Goal: Task Accomplishment & Management: Use online tool/utility

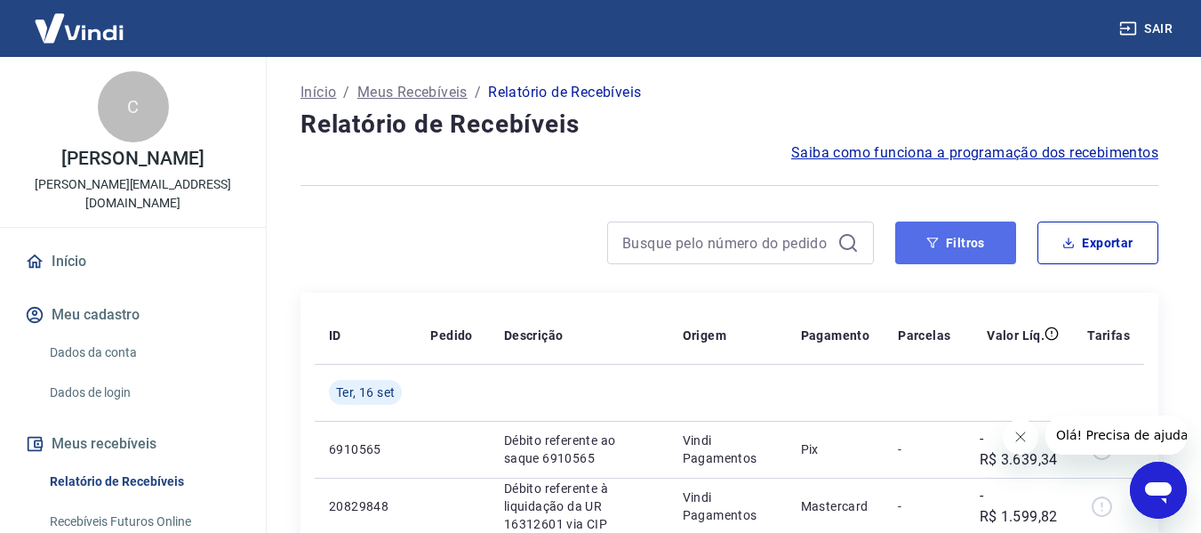
drag, startPoint x: 971, startPoint y: 241, endPoint x: 958, endPoint y: 246, distance: 13.5
click at [970, 241] on button "Filtros" at bounding box center [955, 242] width 121 height 43
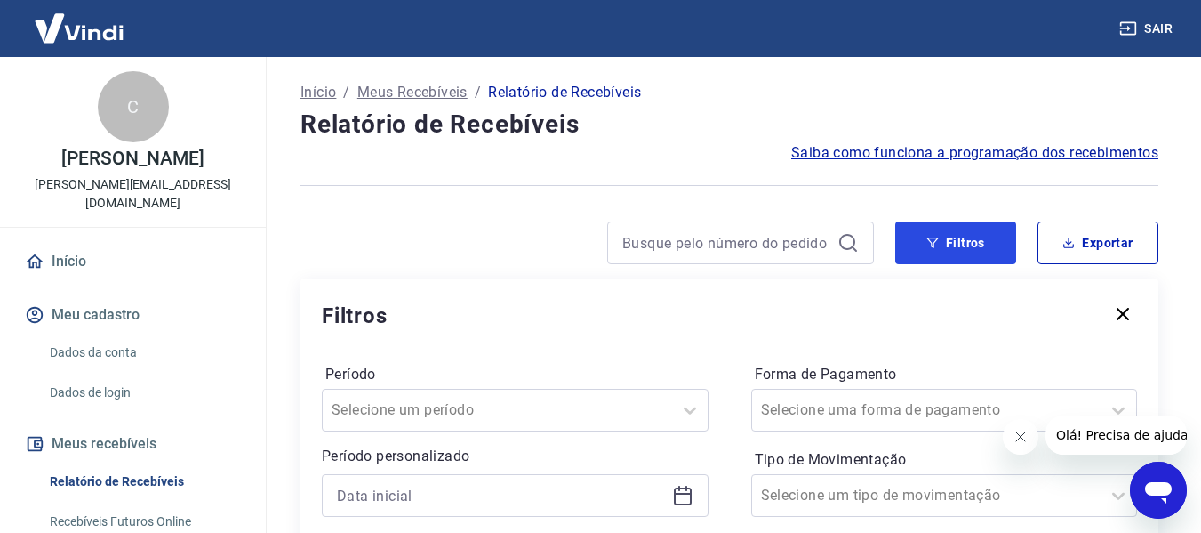
scroll to position [89, 0]
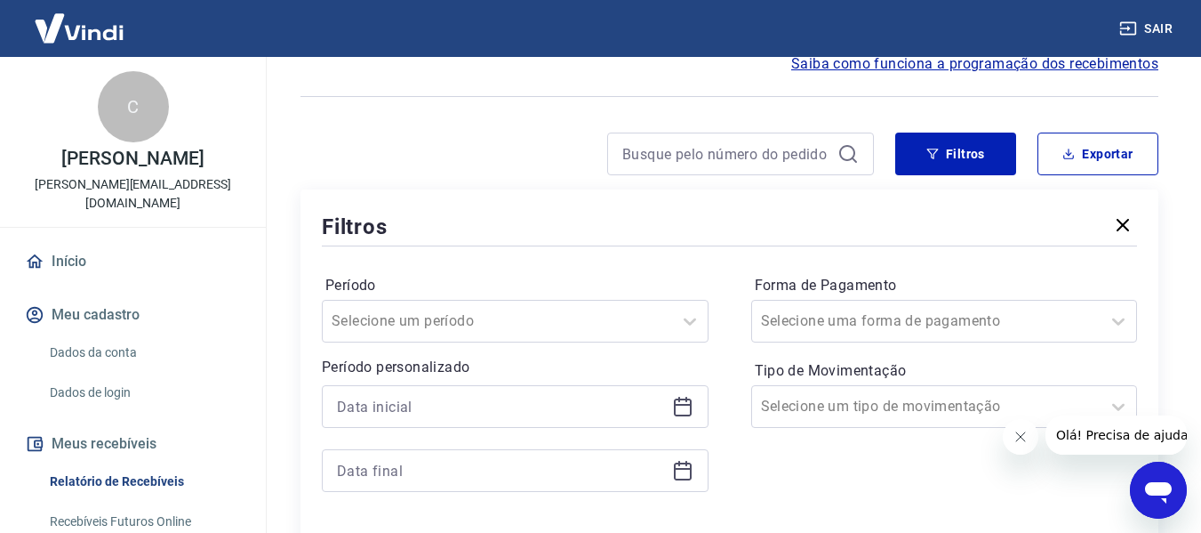
click at [679, 414] on icon at bounding box center [682, 406] width 21 height 21
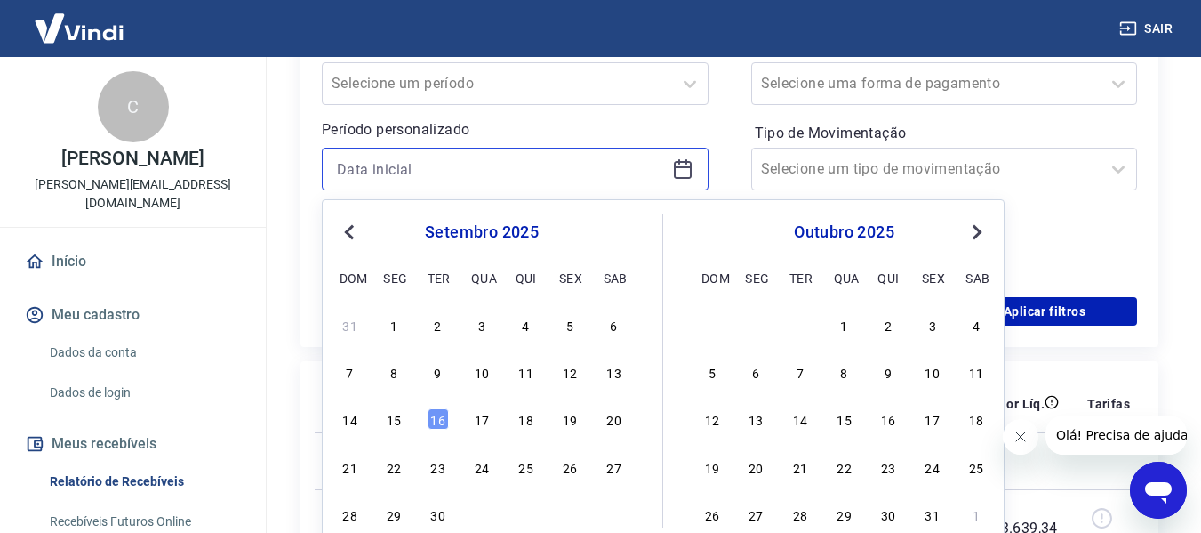
scroll to position [356, 0]
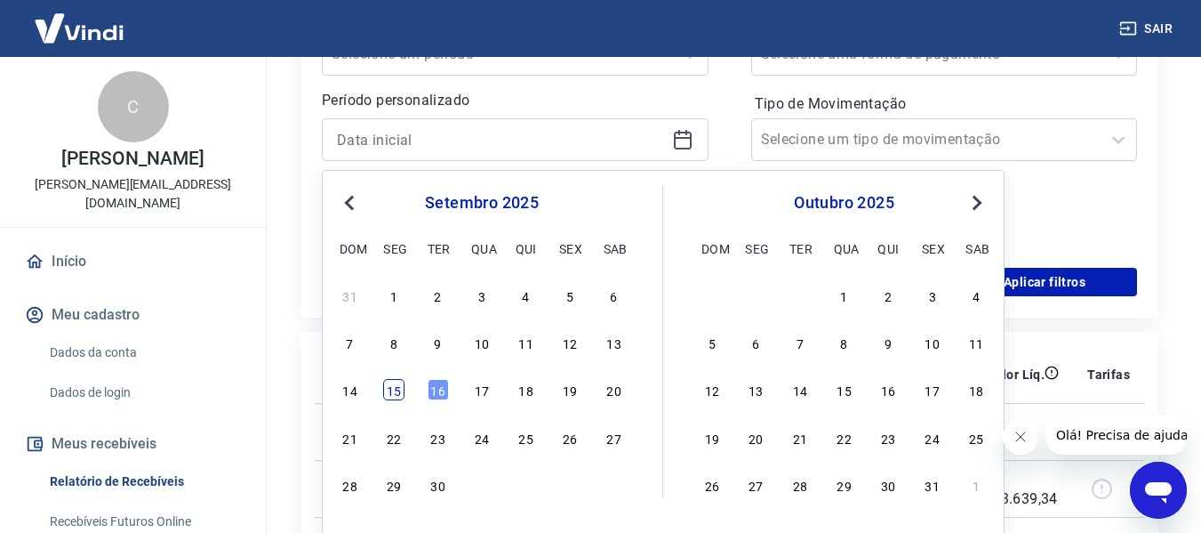
click at [397, 400] on div "15" at bounding box center [393, 389] width 21 height 21
type input "[DATE]"
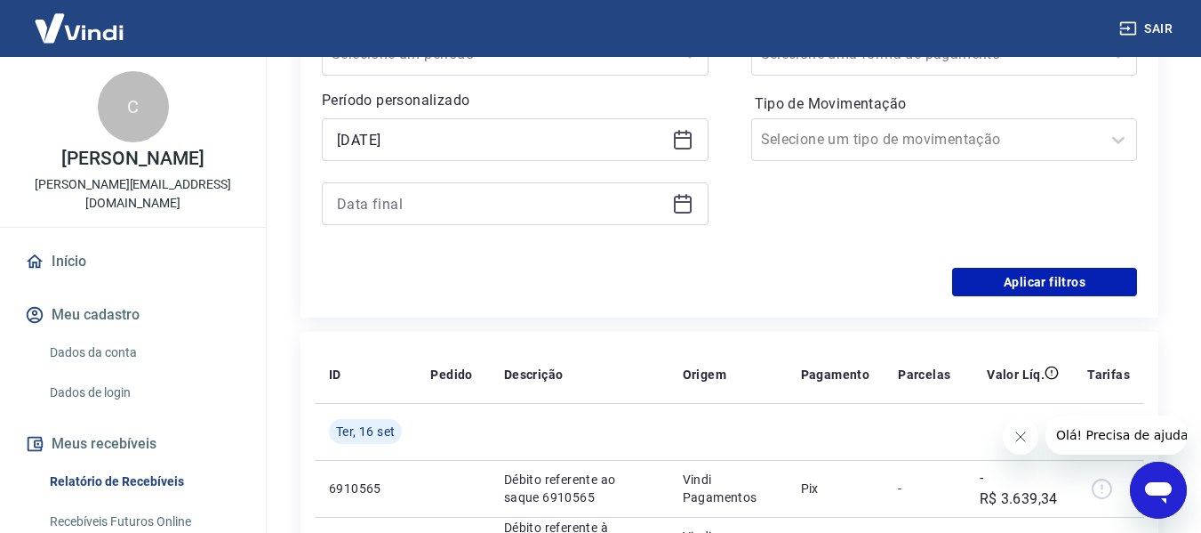
click at [682, 198] on icon at bounding box center [682, 203] width 21 height 21
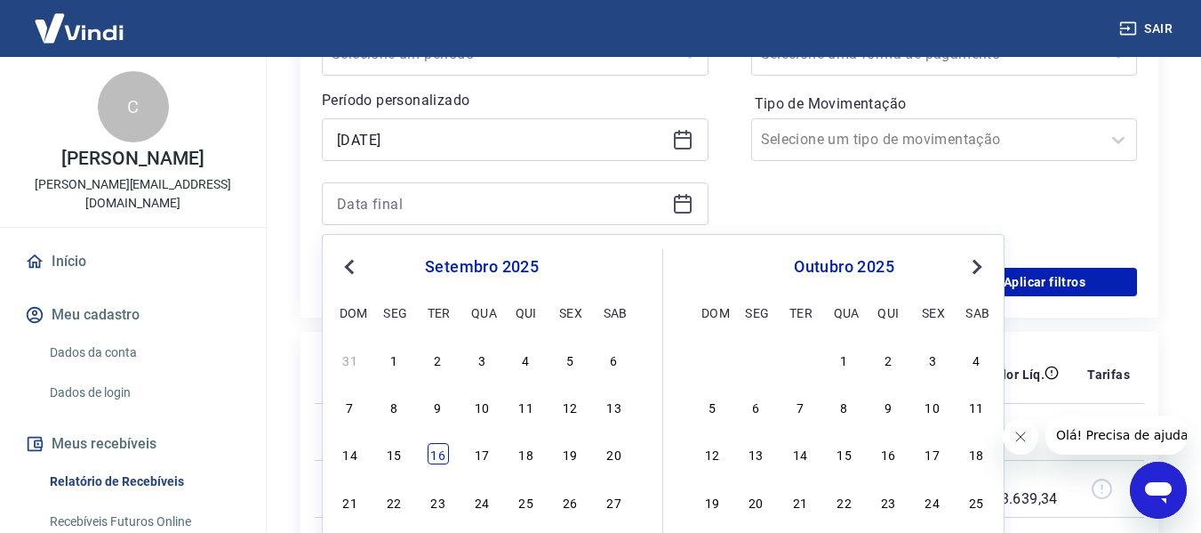
click at [430, 451] on div "16" at bounding box center [438, 453] width 21 height 21
type input "[DATE]"
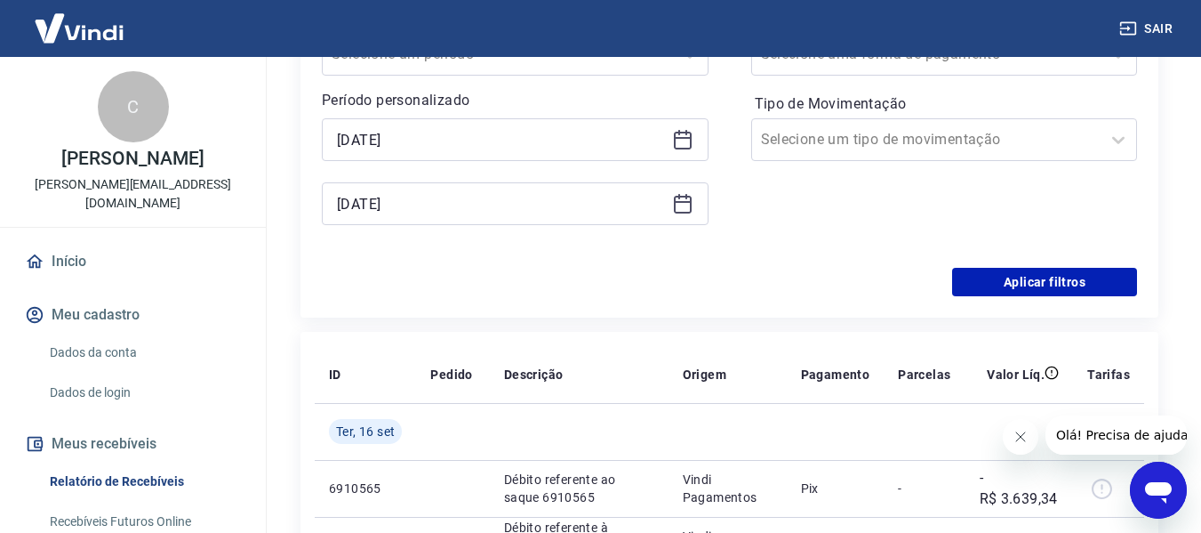
scroll to position [267, 0]
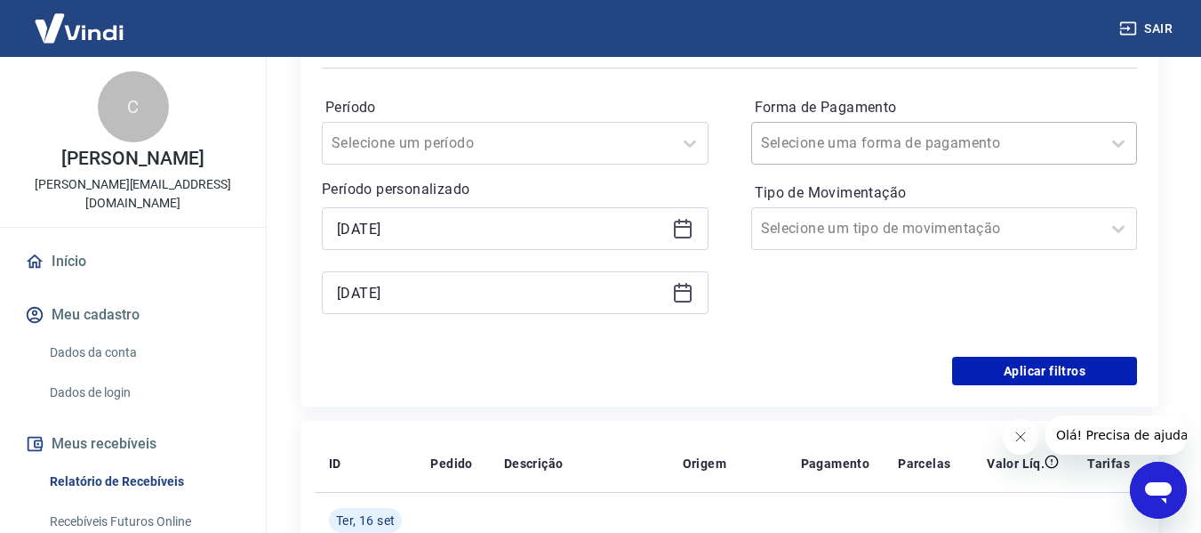
click at [883, 136] on input "Forma de Pagamento" at bounding box center [851, 142] width 180 height 21
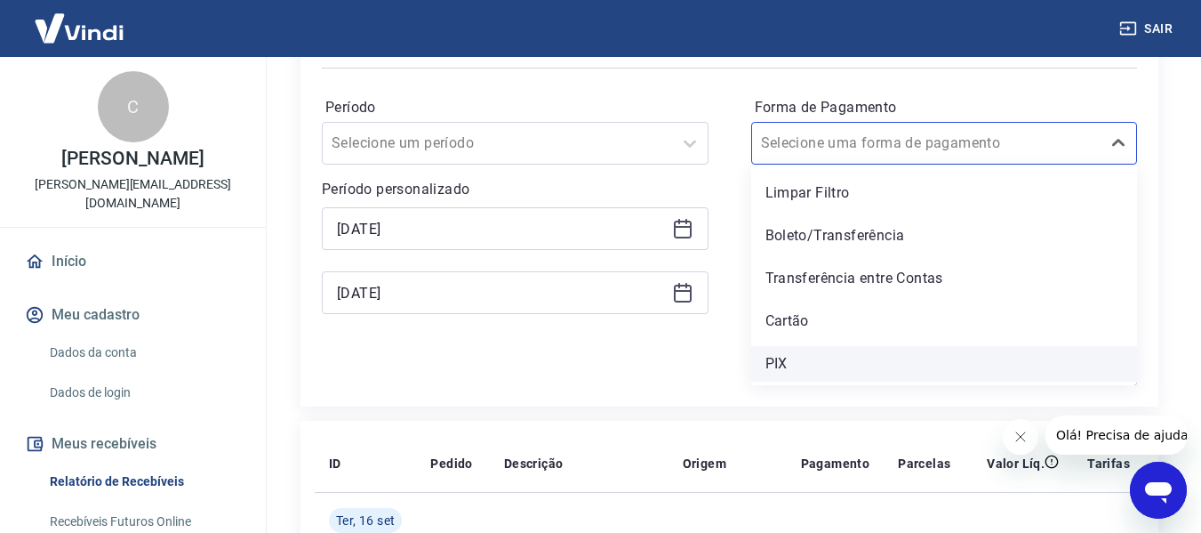
click at [786, 361] on div "PIX" at bounding box center [944, 364] width 387 height 36
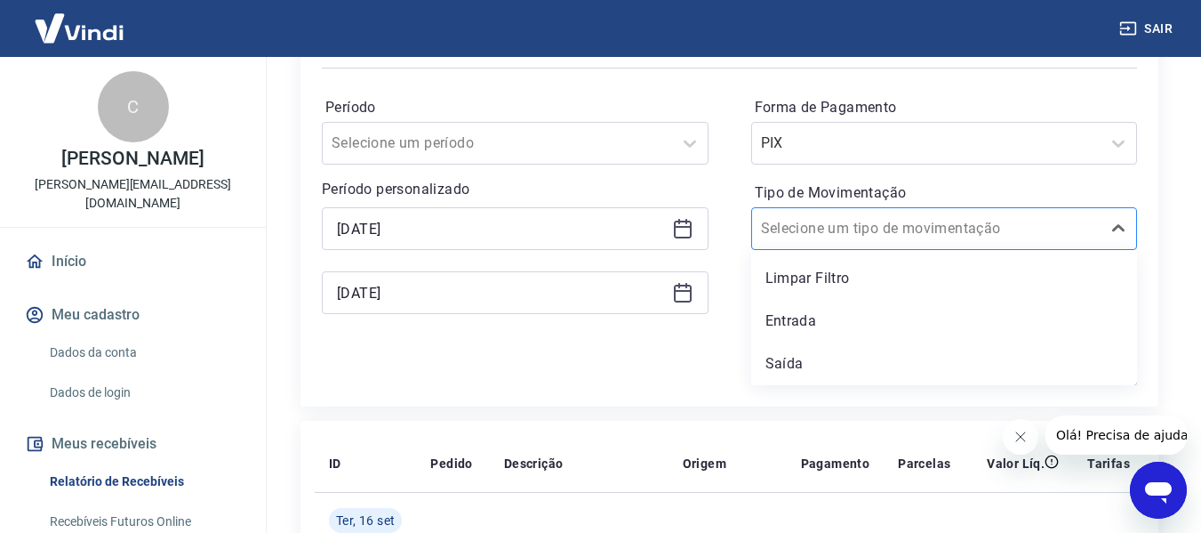
click at [827, 230] on input "Tipo de Movimentação" at bounding box center [851, 228] width 180 height 21
click at [794, 319] on div "Entrada" at bounding box center [944, 321] width 387 height 36
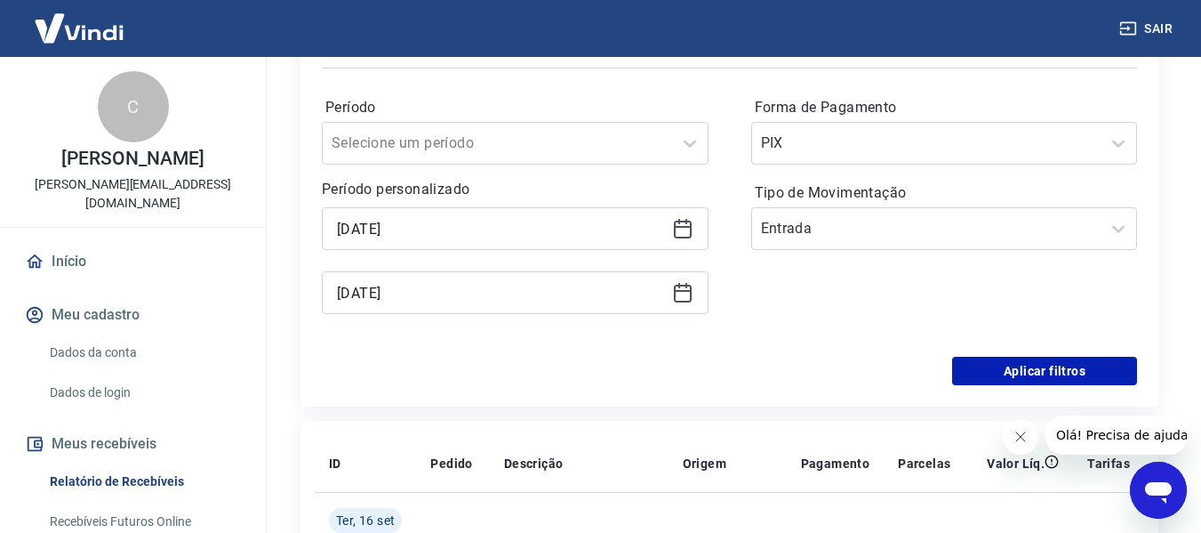
click at [1013, 354] on div "Período Selecione um período Período personalizado Selected date: [DATE] [DATE]…" at bounding box center [729, 214] width 815 height 284
click at [1002, 367] on button "Aplicar filtros" at bounding box center [1044, 371] width 185 height 28
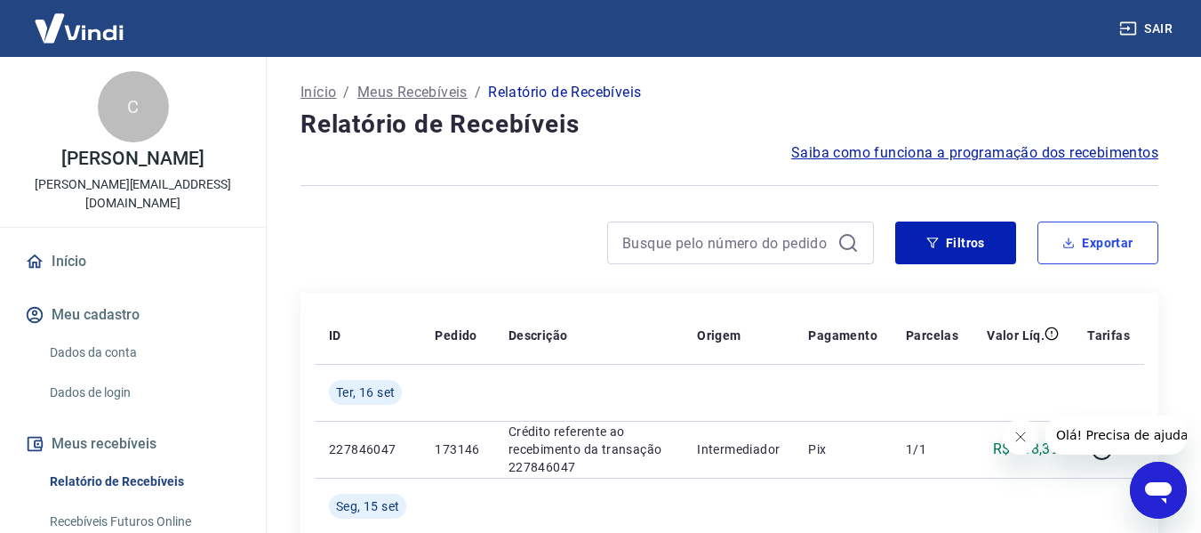
drag, startPoint x: 1094, startPoint y: 236, endPoint x: 1053, endPoint y: 262, distance: 49.6
click at [1095, 236] on button "Exportar" at bounding box center [1098, 242] width 121 height 43
type input "[DATE]"
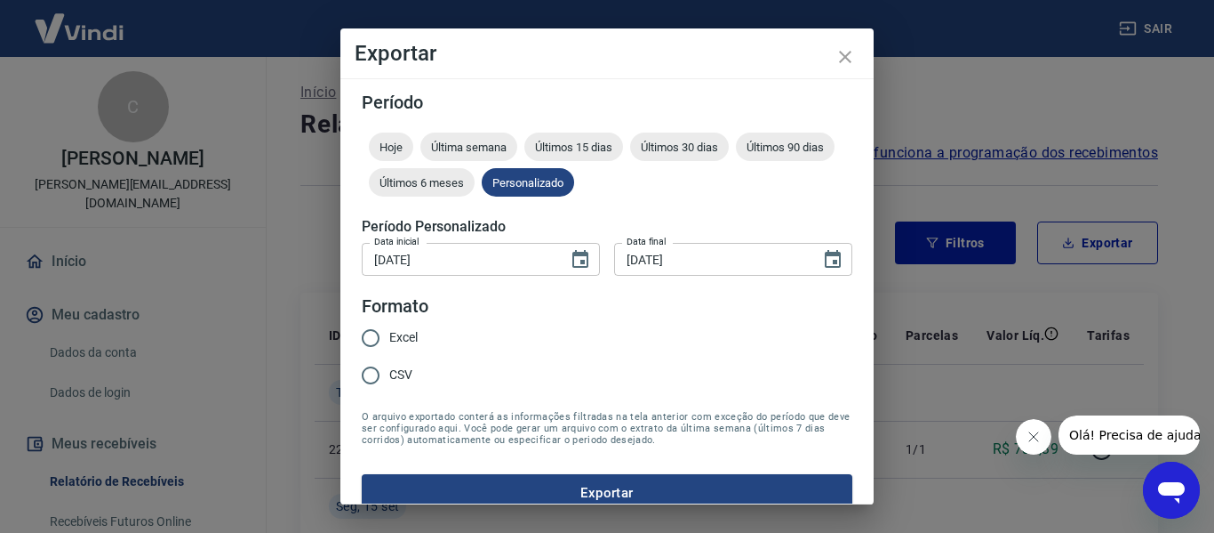
click at [372, 338] on input "Excel" at bounding box center [370, 337] width 37 height 37
radio input "true"
click at [544, 487] on button "Exportar" at bounding box center [607, 492] width 491 height 37
